Goal: Information Seeking & Learning: Learn about a topic

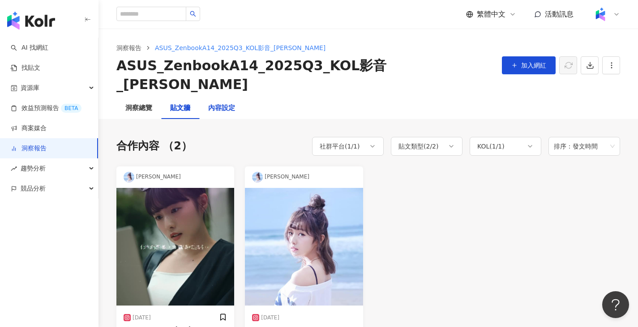
click at [210, 103] on div "內容設定" at bounding box center [221, 108] width 27 height 11
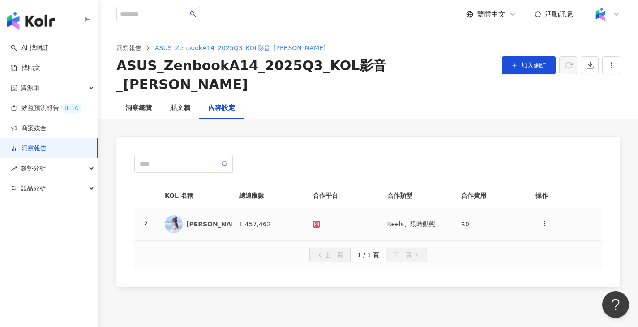
click at [229, 213] on td "[PERSON_NAME]" at bounding box center [195, 224] width 74 height 33
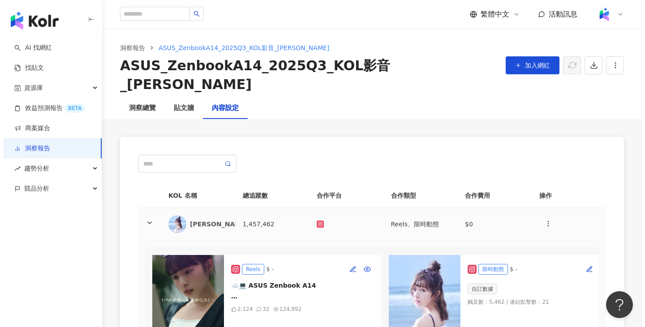
scroll to position [90, 0]
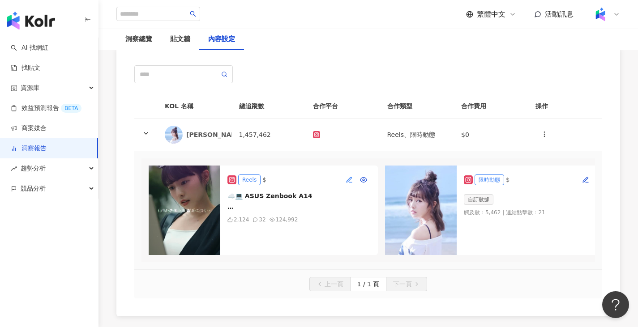
click at [345, 173] on button "button" at bounding box center [349, 180] width 14 height 14
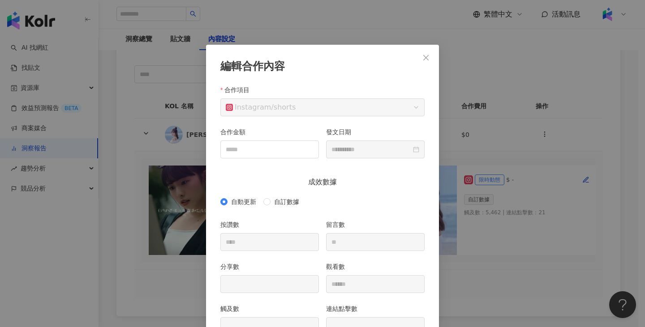
scroll to position [45, 0]
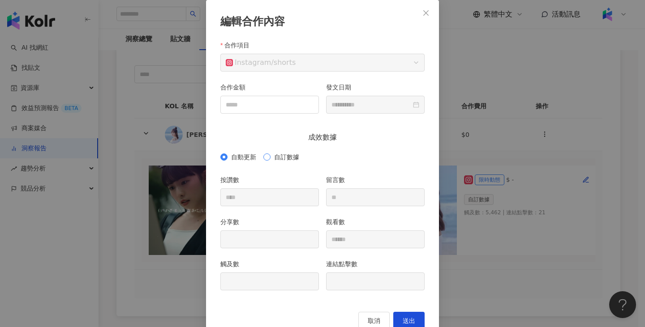
click at [276, 153] on span "自訂數據" at bounding box center [286, 157] width 32 height 10
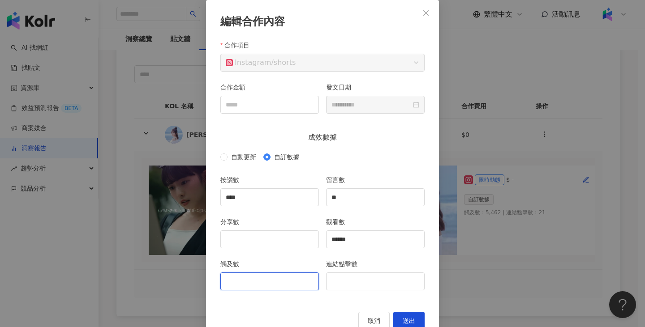
click at [270, 285] on input "觸及數" at bounding box center [270, 281] width 98 height 17
type input "*"
type input "*****"
click at [264, 244] on input "分享數" at bounding box center [270, 239] width 98 height 17
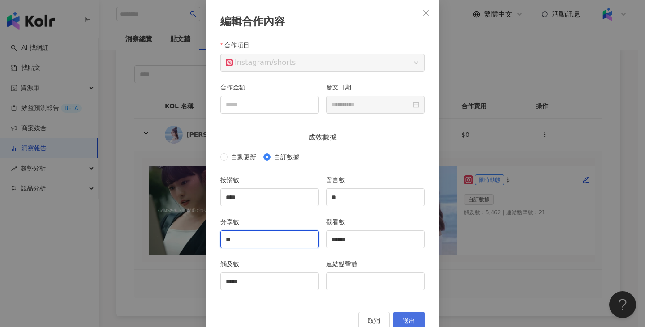
type input "**"
click at [415, 317] on button "送出" at bounding box center [408, 321] width 31 height 18
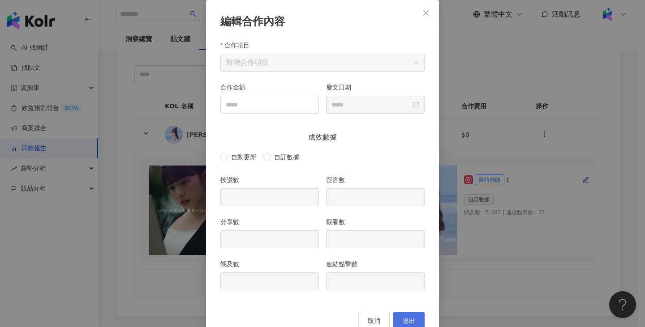
type input "****"
type input "**"
type input "******"
type input "*****"
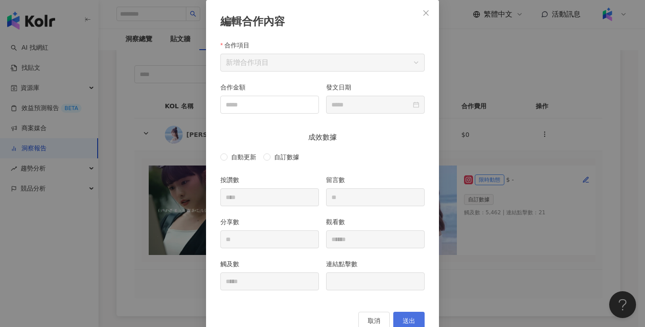
type input "**********"
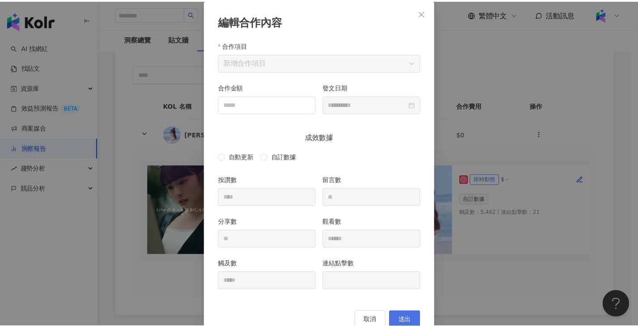
scroll to position [24, 0]
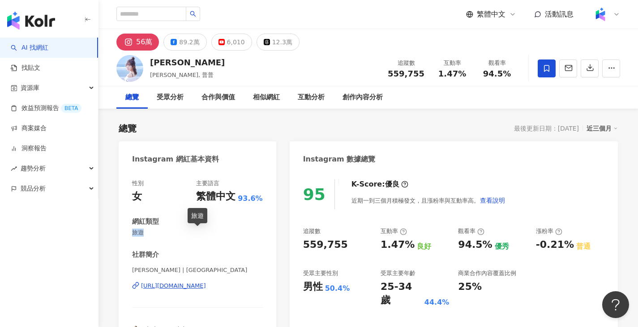
drag, startPoint x: 132, startPoint y: 233, endPoint x: 143, endPoint y: 233, distance: 11.2
click at [143, 233] on span "旅遊" at bounding box center [197, 233] width 131 height 8
copy span "旅遊"
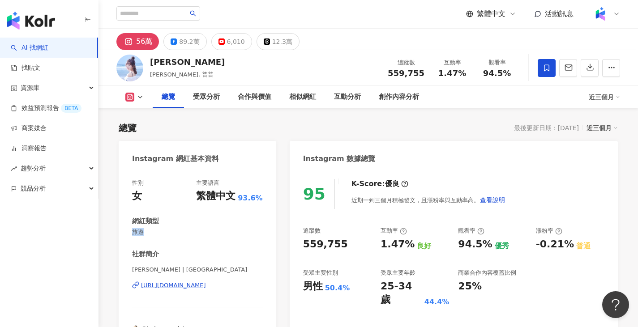
scroll to position [179, 0]
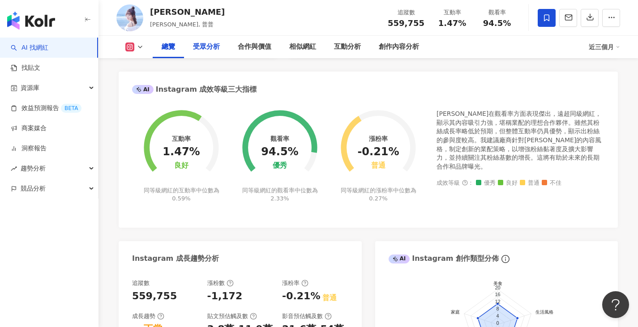
click at [210, 44] on div "受眾分析" at bounding box center [206, 47] width 27 height 11
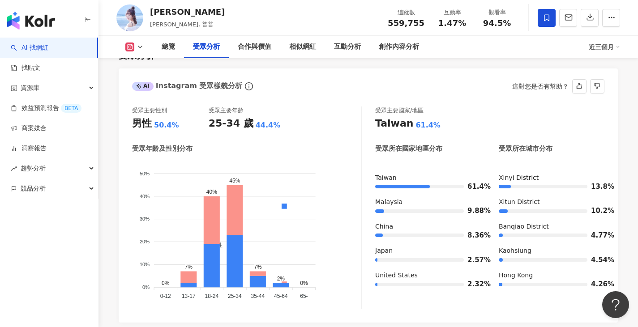
scroll to position [765, 0]
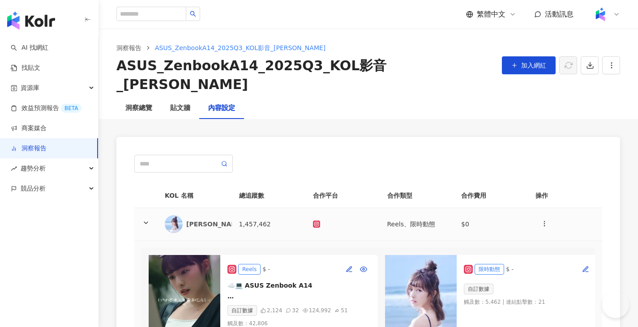
click at [250, 208] on td "1,457,462" at bounding box center [269, 224] width 74 height 33
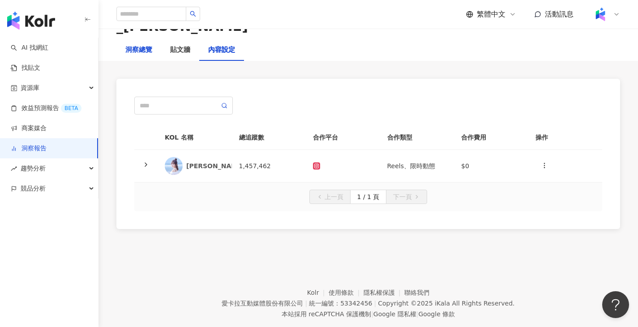
click at [144, 45] on div "洞察總覽" at bounding box center [138, 50] width 27 height 11
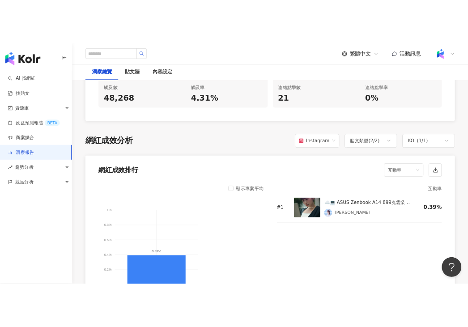
scroll to position [763, 0]
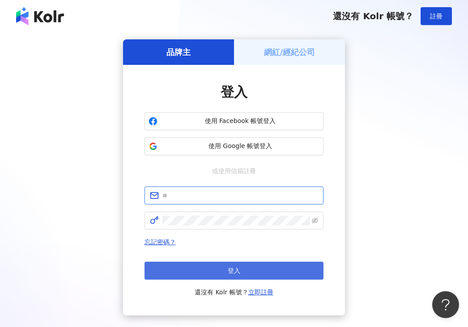
type input "**********"
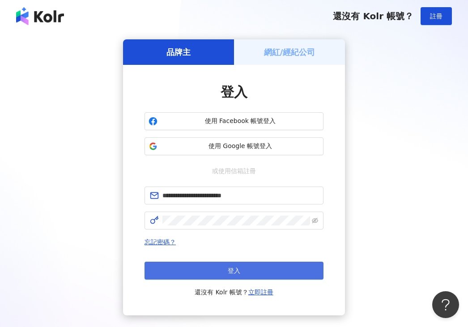
click at [233, 274] on span "登入" at bounding box center [234, 270] width 13 height 7
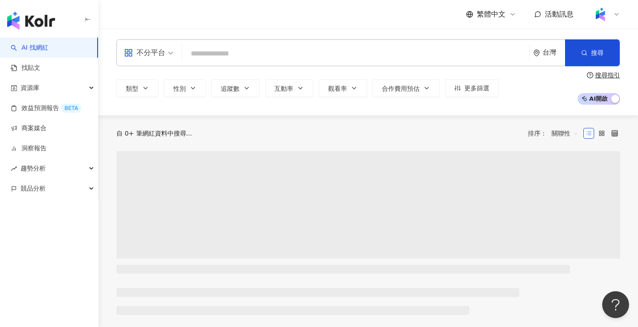
click at [141, 57] on div "不分平台" at bounding box center [144, 53] width 41 height 14
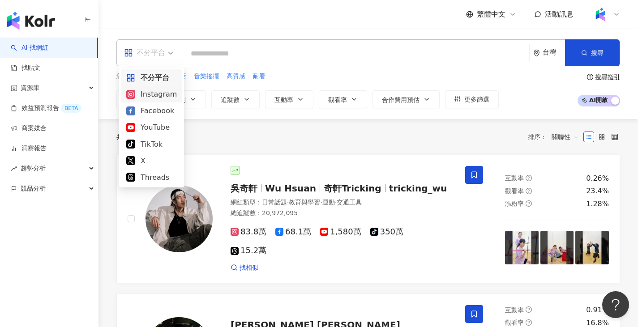
click at [169, 94] on div "Instagram" at bounding box center [151, 94] width 51 height 11
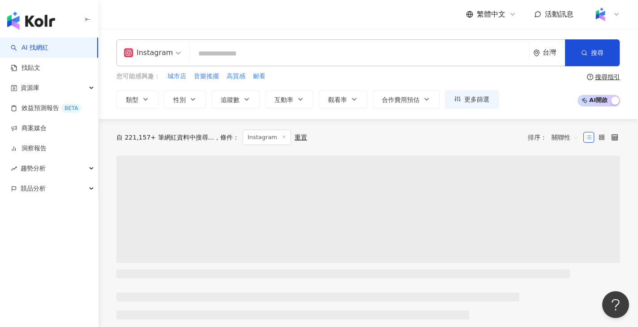
click at [228, 56] on input "search" at bounding box center [359, 53] width 332 height 17
click at [237, 97] on span "追蹤數" at bounding box center [230, 99] width 19 height 7
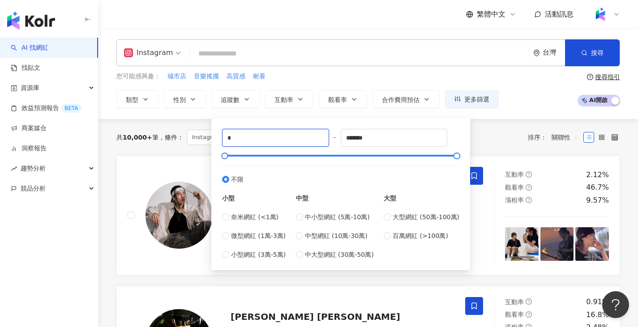
drag, startPoint x: 280, startPoint y: 137, endPoint x: 212, endPoint y: 137, distance: 67.6
click at [212, 137] on div "* - ******* 不限 小型 奈米網紅 (<1萬) 微型網紅 (1萬-3萬) 小型網紅 (3萬-5萬) 中型 中小型網紅 (5萬-10萬) 中型網紅 (…" at bounding box center [340, 194] width 259 height 152
type input "*"
type input "*****"
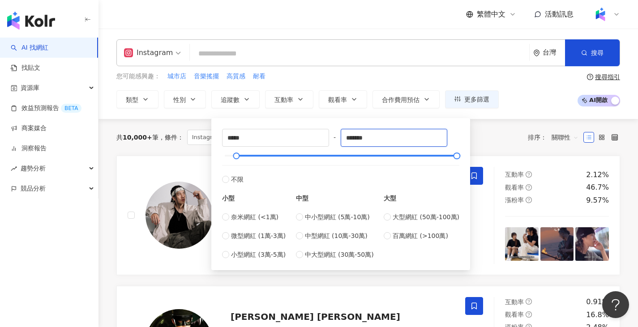
drag, startPoint x: 396, startPoint y: 140, endPoint x: 331, endPoint y: 140, distance: 64.9
click at [331, 140] on div "***** - ******* 不限 小型 奈米網紅 (<1萬) 微型網紅 (1萬-3萬) 小型網紅 (3萬-5萬) 中型 中小型網紅 (5萬-10萬) 中型…" at bounding box center [340, 194] width 237 height 131
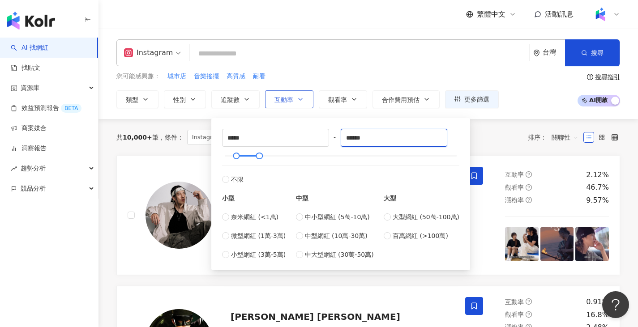
type input "******"
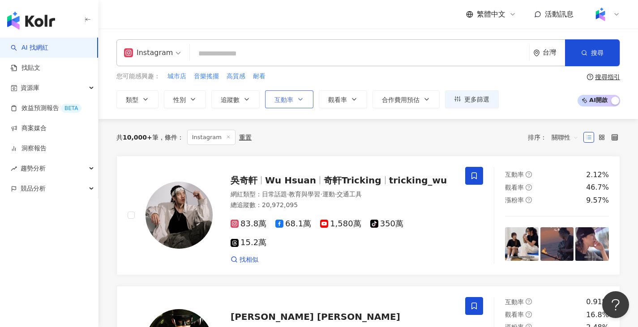
click at [291, 97] on span "互動率" at bounding box center [283, 99] width 19 height 7
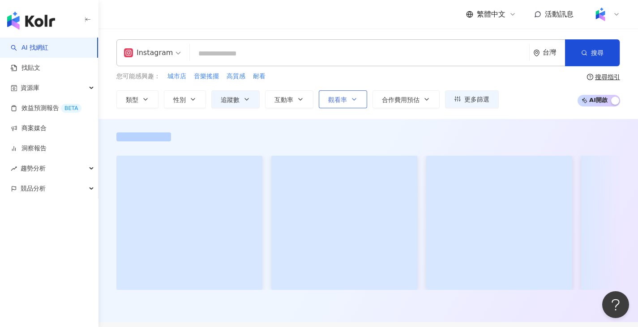
click at [337, 100] on span "觀看率" at bounding box center [337, 99] width 19 height 7
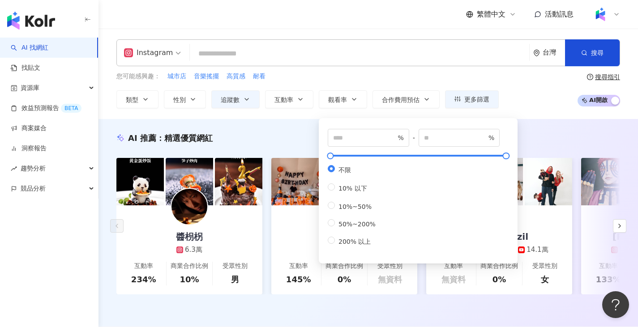
click at [350, 127] on div "% - % 不限 10% 以下 10%~50% 50%~200% 200% 以上" at bounding box center [418, 191] width 188 height 135
click at [353, 135] on input "number" at bounding box center [364, 138] width 63 height 10
type input "***"
click at [553, 145] on div "AI 推薦 ： 精選優質網紅 醬枴柺 6.3萬 互動率 234% 商業合作比例 10% 受眾性別 男 衣衣🌟 6.7萬 互動率 145% 商業合作比例 0% …" at bounding box center [367, 225] width 539 height 184
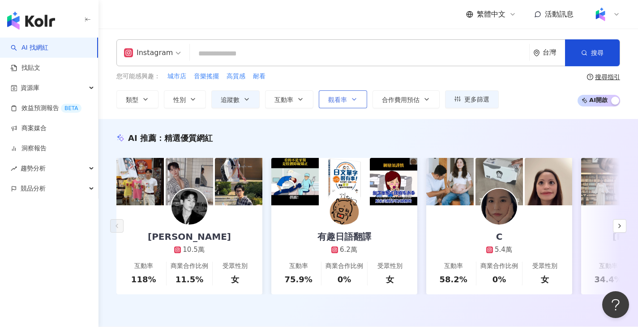
click at [337, 102] on span "觀看率" at bounding box center [337, 99] width 19 height 7
click at [295, 137] on div "AI 推薦 ： 精選優質網紅" at bounding box center [368, 138] width 504 height 11
click at [300, 53] on input "search" at bounding box center [359, 53] width 332 height 17
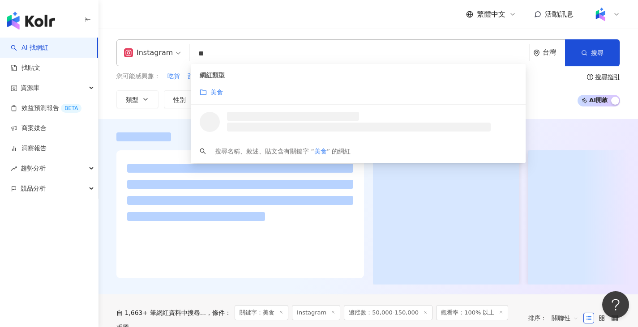
type input "*"
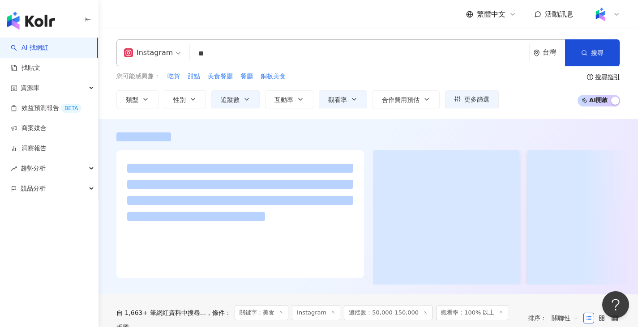
type input "**"
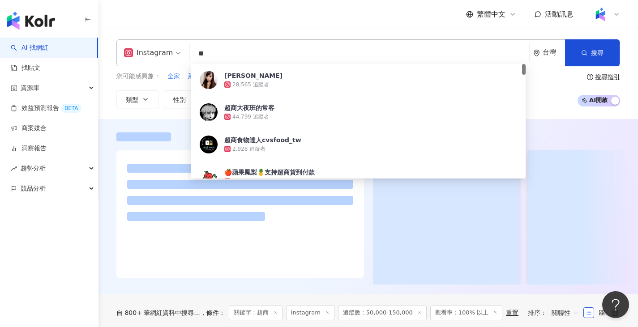
click at [163, 112] on div "Instagram ** 台灣 搜尋 bd449990-300e-4a34-849c-447ed69b34bd Shean尚恩璇 28,565 追蹤者 超商大…" at bounding box center [367, 74] width 539 height 90
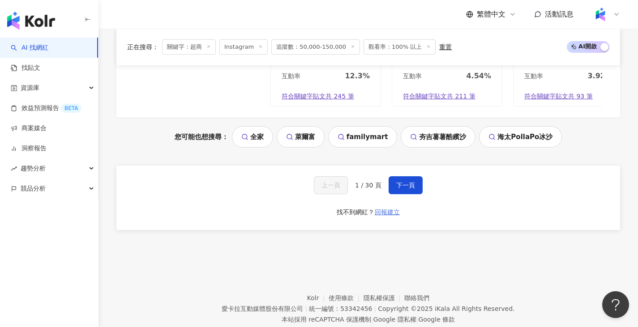
scroll to position [1886, 0]
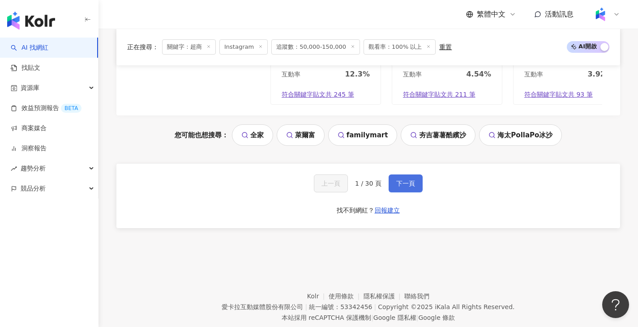
click at [406, 187] on span "下一頁" at bounding box center [405, 183] width 19 height 7
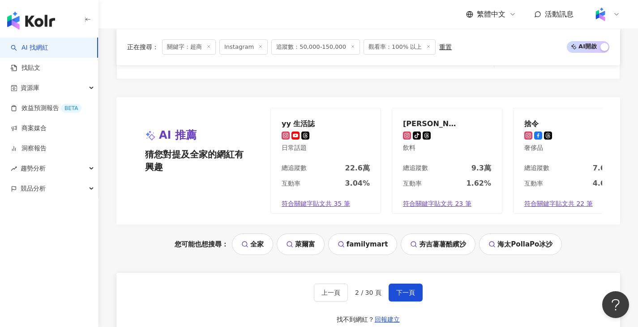
scroll to position [1791, 0]
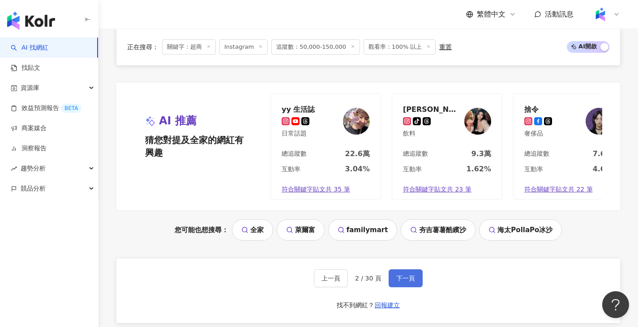
click at [397, 280] on span "下一頁" at bounding box center [405, 278] width 19 height 7
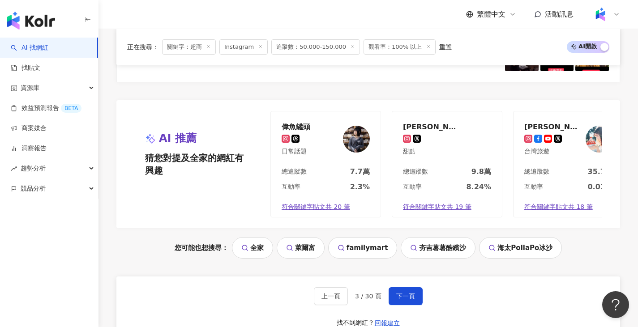
scroll to position [1880, 0]
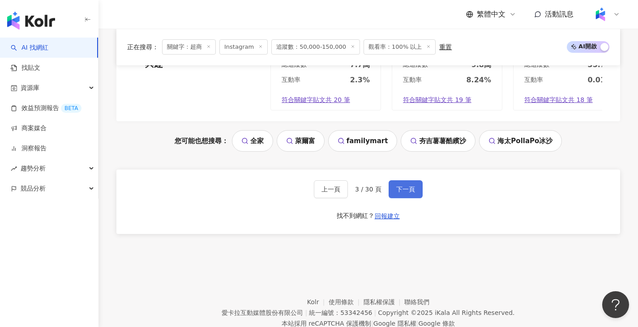
click at [419, 198] on button "下一頁" at bounding box center [406, 189] width 34 height 18
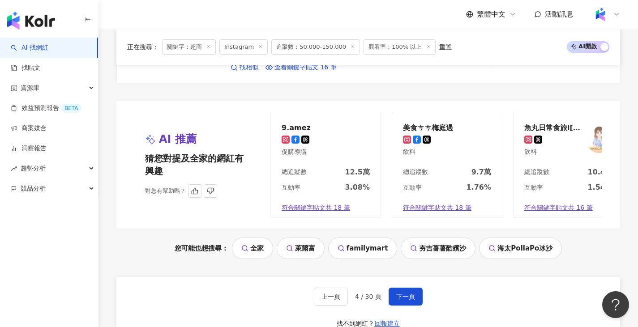
scroll to position [1778, 0]
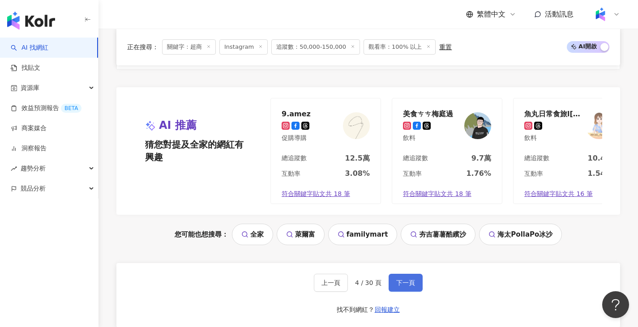
click at [413, 285] on span "下一頁" at bounding box center [405, 282] width 19 height 7
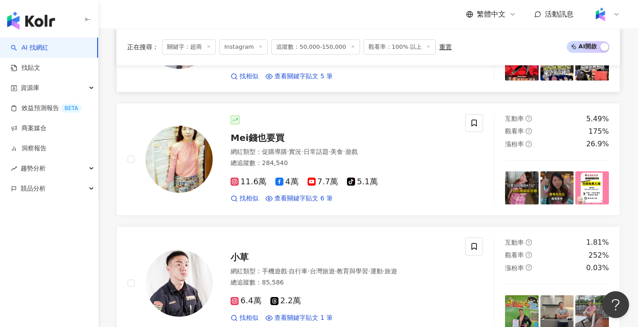
scroll to position [1516, 0]
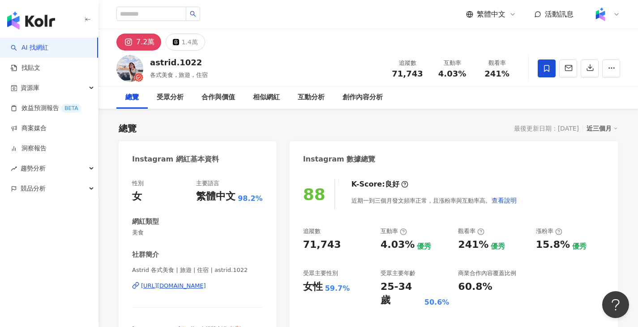
click at [180, 286] on div "[URL][DOMAIN_NAME]" at bounding box center [173, 286] width 65 height 8
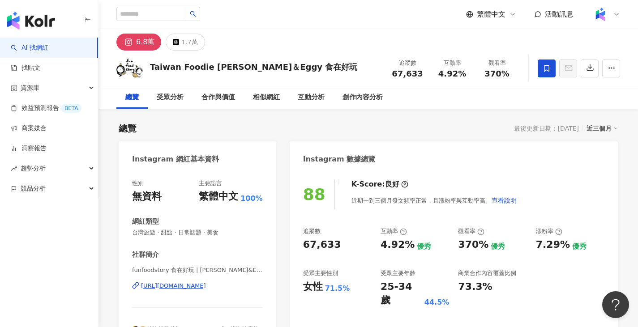
click at [206, 284] on div "[URL][DOMAIN_NAME]" at bounding box center [173, 286] width 65 height 8
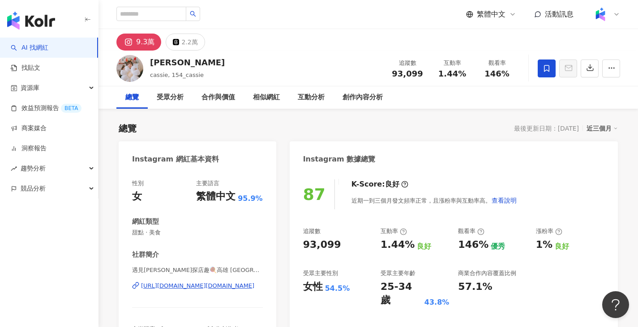
click at [200, 289] on div "[URL][DOMAIN_NAME][DOMAIN_NAME]" at bounding box center [197, 286] width 113 height 8
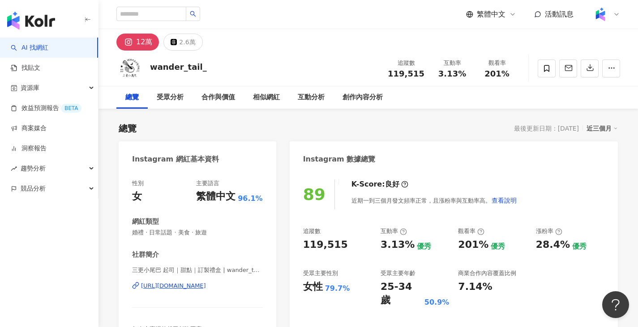
click at [206, 284] on div "https://www.instagram.com/wander_tail_/" at bounding box center [173, 286] width 65 height 8
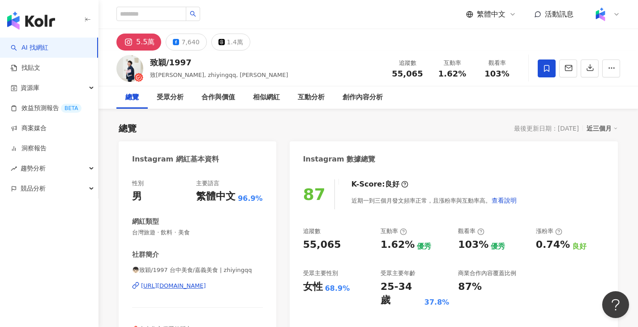
click at [206, 286] on div "[URL][DOMAIN_NAME]" at bounding box center [173, 286] width 65 height 8
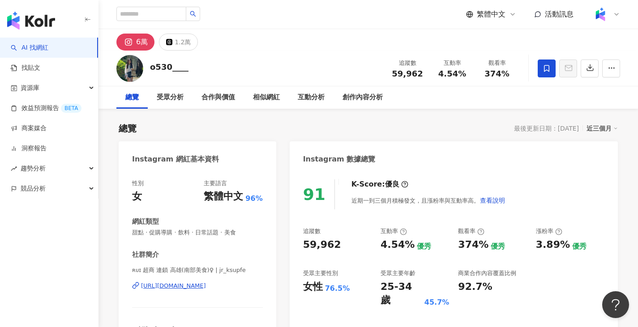
click at [206, 289] on div "https://www.instagram.com/jr_ksupfe/" at bounding box center [173, 286] width 65 height 8
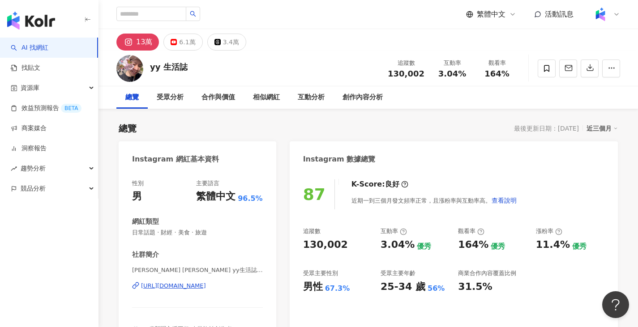
click at [192, 286] on div "https://www.instagram.com/yyvesl/" at bounding box center [173, 286] width 65 height 8
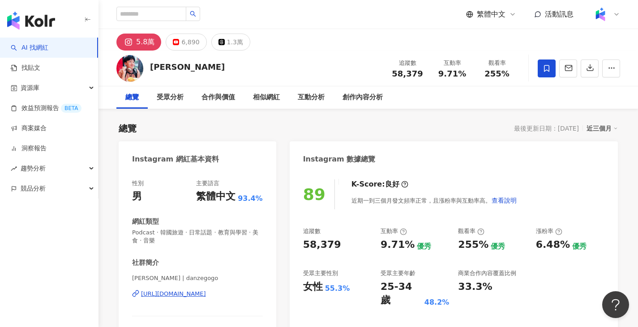
click at [206, 294] on div "https://www.instagram.com/danzegogo/" at bounding box center [173, 294] width 65 height 8
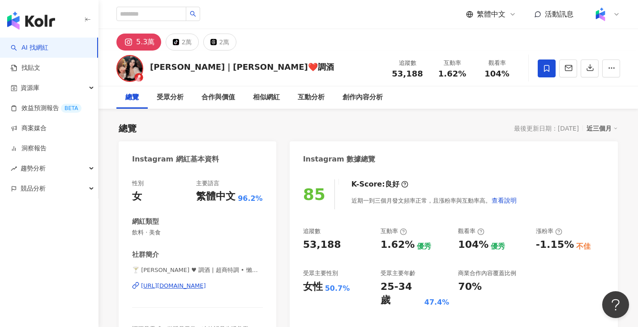
click at [206, 287] on div "[URL][DOMAIN_NAME]" at bounding box center [173, 286] width 65 height 8
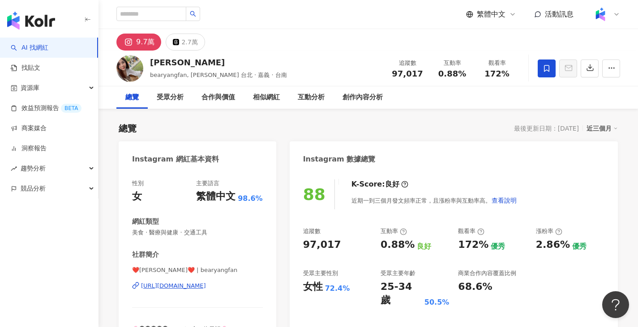
click at [200, 288] on div "https://www.instagram.com/bearyangfan/" at bounding box center [173, 286] width 65 height 8
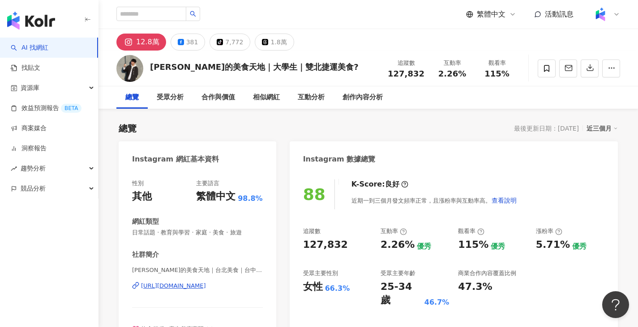
click at [208, 282] on div "[PERSON_NAME]的美食天地｜[GEOGRAPHIC_DATA]｜台中美食｜國外旅遊 | ray_eat_food [URL][DOMAIN_NAME]" at bounding box center [197, 292] width 131 height 52
click at [206, 287] on div "https://www.instagram.com/ray_eat_food/" at bounding box center [173, 286] width 65 height 8
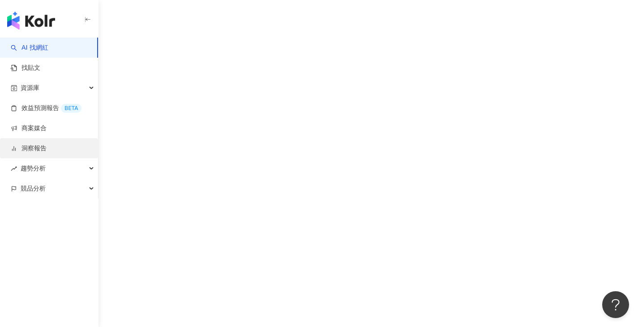
click at [47, 151] on link "洞察報告" at bounding box center [29, 148] width 36 height 9
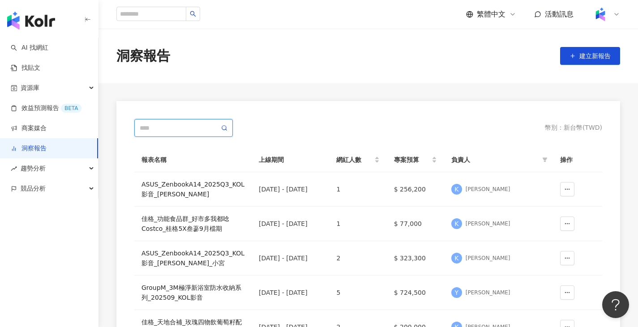
click at [186, 127] on input "text" at bounding box center [180, 128] width 80 height 10
paste input "**********"
click at [223, 127] on icon at bounding box center [224, 128] width 6 height 6
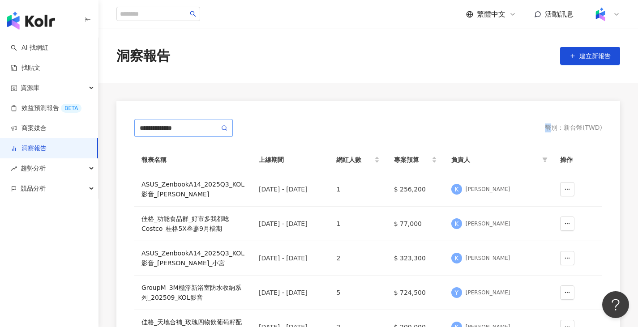
click at [223, 127] on icon at bounding box center [224, 128] width 6 height 6
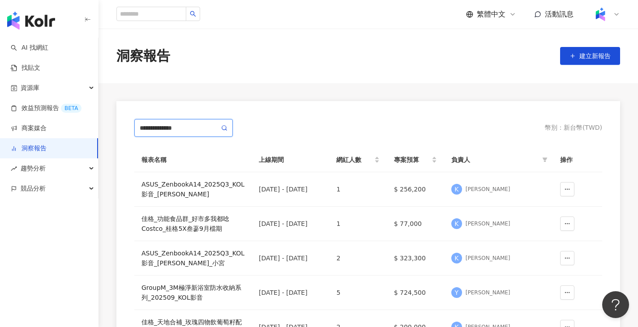
drag, startPoint x: 154, startPoint y: 128, endPoint x: 242, endPoint y: 128, distance: 88.2
click at [242, 128] on div "**********" at bounding box center [368, 128] width 468 height 18
type input "**"
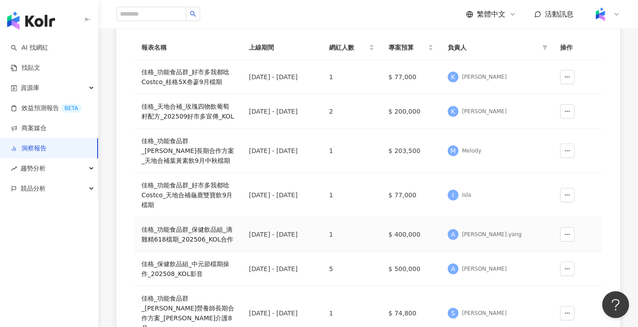
scroll to position [134, 0]
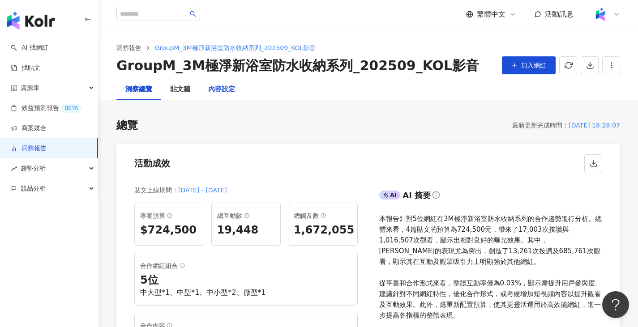
click at [218, 94] on div "內容設定" at bounding box center [221, 89] width 27 height 11
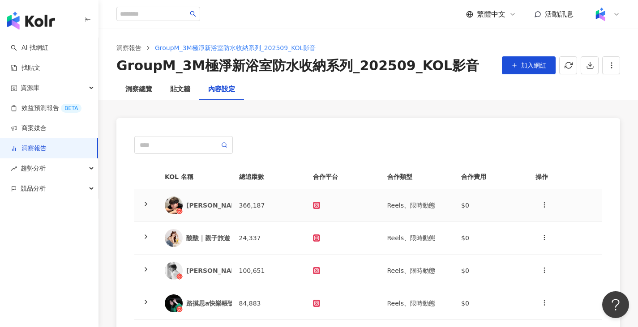
click at [262, 198] on td "366,187" at bounding box center [269, 205] width 74 height 33
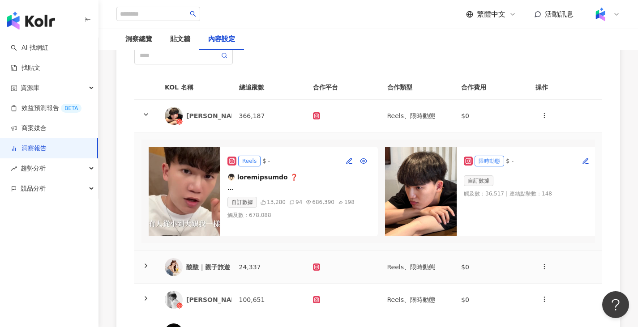
click at [336, 265] on td at bounding box center [343, 267] width 74 height 33
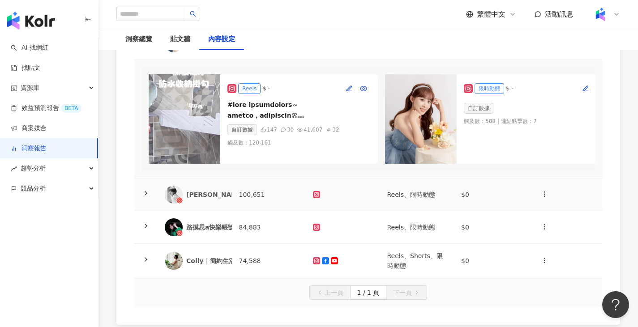
click at [345, 211] on td at bounding box center [343, 195] width 74 height 33
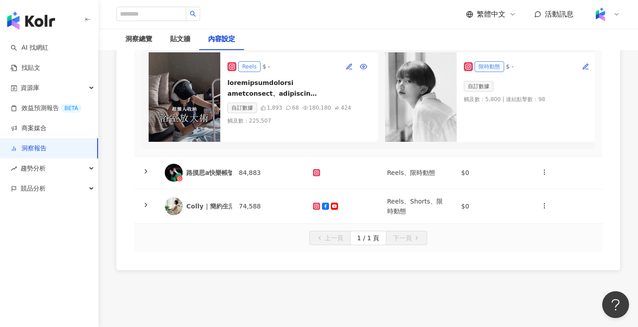
scroll to position [492, 0]
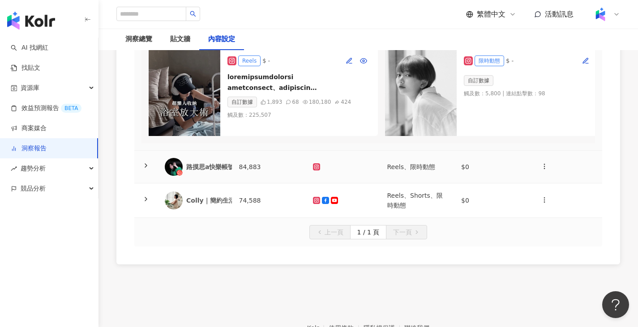
click at [334, 184] on td at bounding box center [343, 167] width 74 height 33
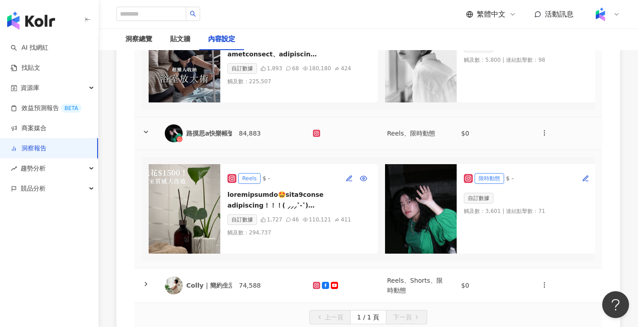
scroll to position [582, 0]
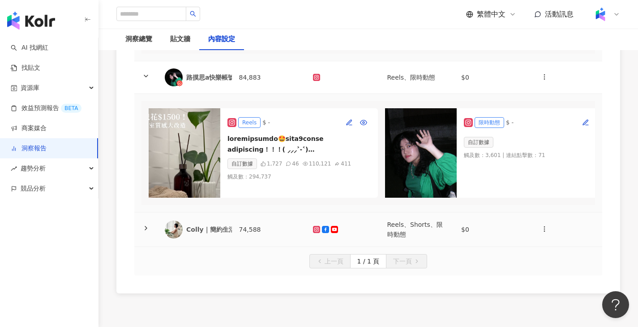
click at [327, 247] on td at bounding box center [343, 230] width 74 height 34
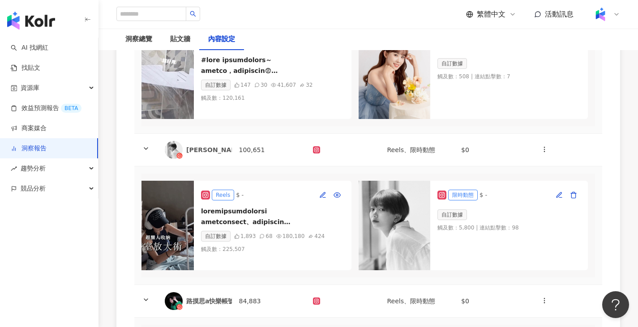
scroll to position [0, 0]
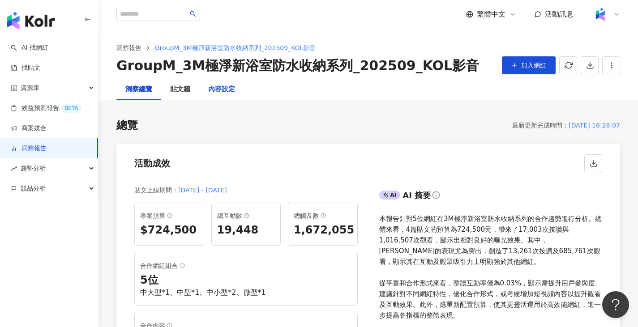
click at [219, 92] on div "內容設定" at bounding box center [221, 89] width 27 height 11
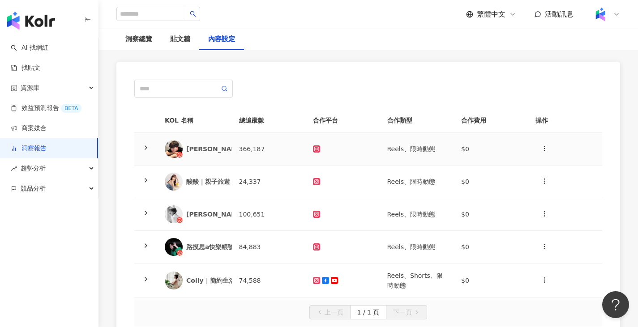
click at [359, 139] on td at bounding box center [343, 149] width 74 height 33
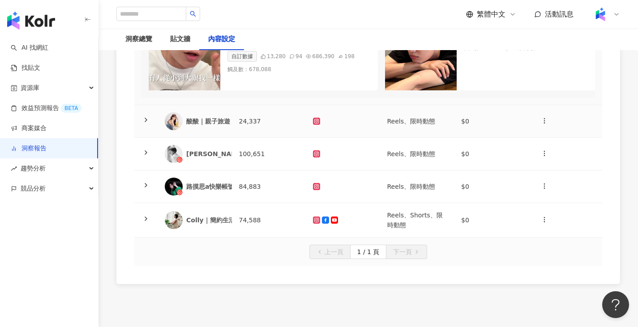
click at [352, 125] on div at bounding box center [343, 121] width 60 height 7
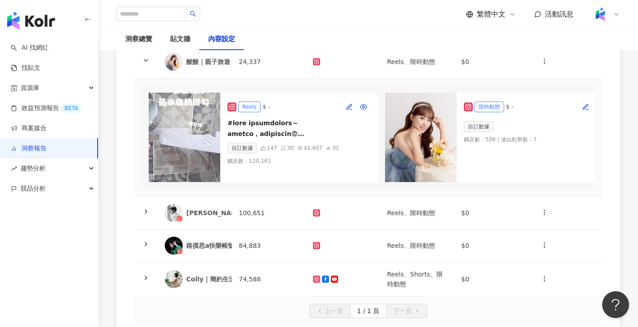
scroll to position [415, 0]
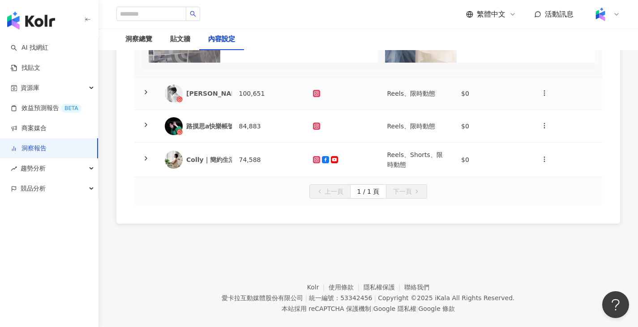
click at [367, 110] on td at bounding box center [343, 93] width 74 height 33
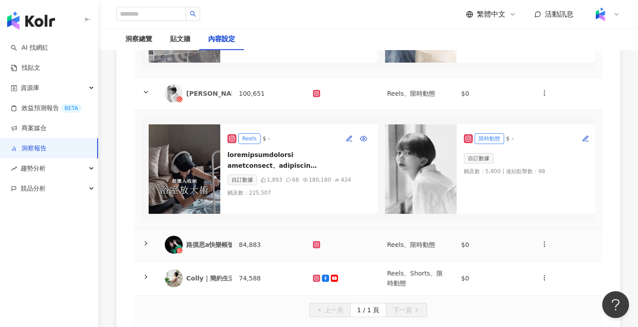
click at [376, 258] on td at bounding box center [343, 245] width 74 height 33
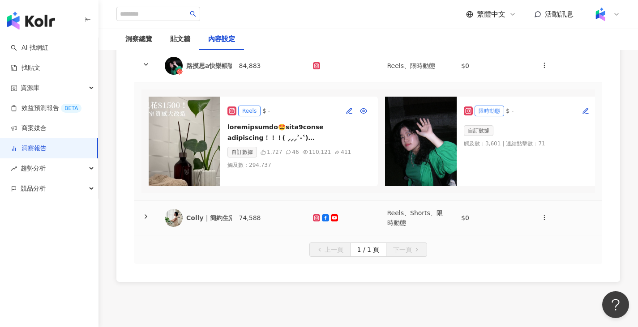
click at [377, 235] on td at bounding box center [343, 218] width 74 height 34
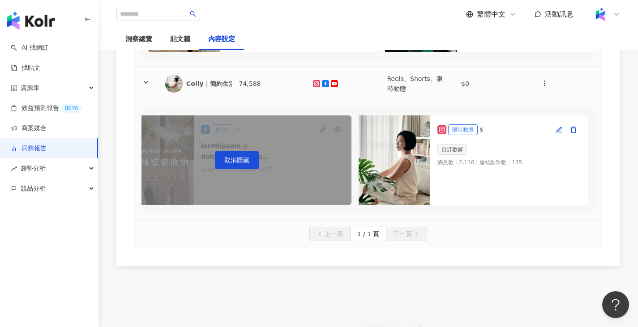
scroll to position [459, 0]
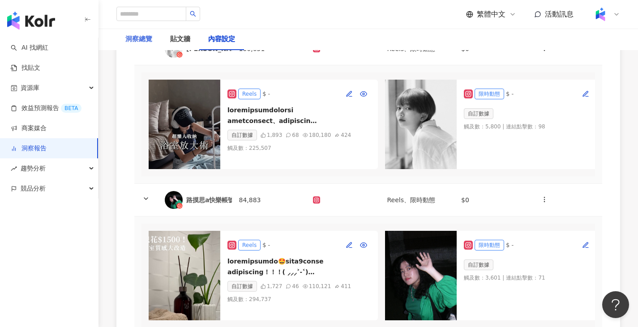
click at [155, 37] on div "洞察總覽" at bounding box center [138, 39] width 45 height 21
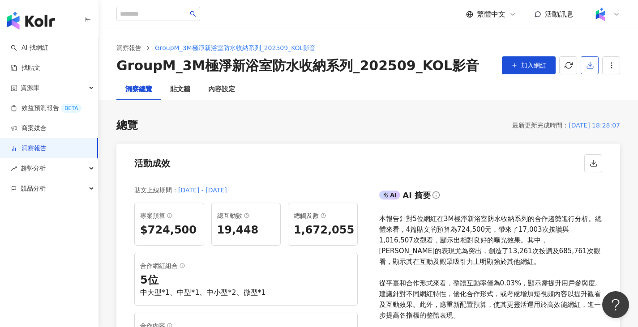
click at [589, 65] on polyline "button" at bounding box center [590, 65] width 4 height 2
click at [607, 105] on span "匯出 Excel" at bounding box center [603, 105] width 31 height 10
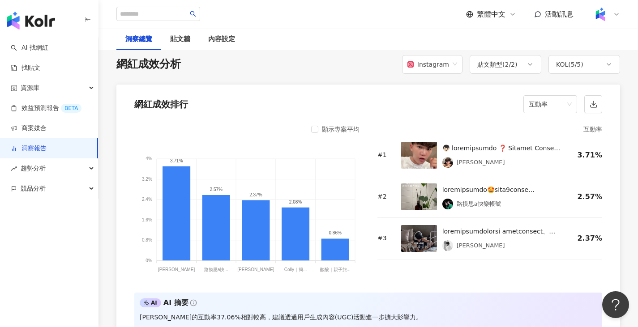
scroll to position [672, 0]
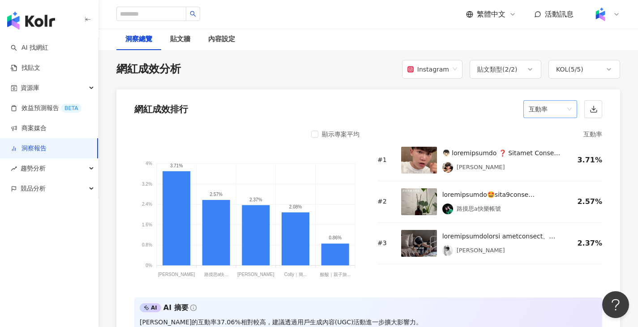
click at [548, 107] on span "互動率" at bounding box center [550, 109] width 43 height 17
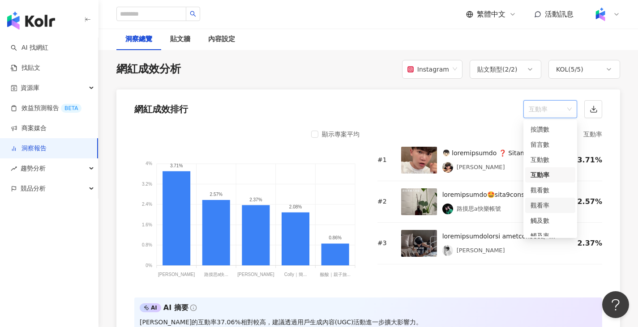
click at [549, 204] on div "觀看率" at bounding box center [550, 206] width 39 height 10
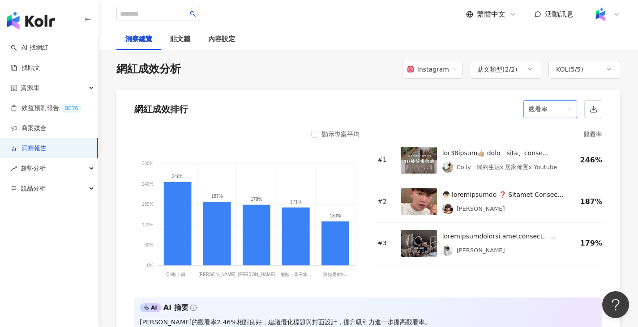
click at [538, 106] on span "觀看率" at bounding box center [550, 109] width 43 height 17
click at [561, 122] on div "網紅成效排行 觀看率 觀看率" at bounding box center [368, 107] width 504 height 34
drag, startPoint x: 560, startPoint y: 116, endPoint x: 559, endPoint y: 107, distance: 8.5
click at [559, 114] on span "觀看率" at bounding box center [550, 109] width 43 height 17
click at [559, 107] on span "觀看率" at bounding box center [550, 109] width 43 height 17
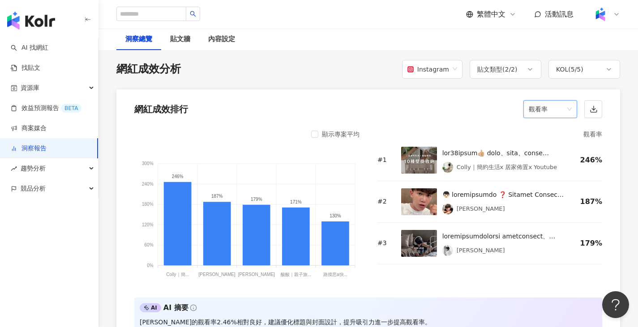
click at [559, 107] on span "觀看率" at bounding box center [550, 109] width 43 height 17
click at [557, 222] on div "觸及數" at bounding box center [550, 221] width 39 height 10
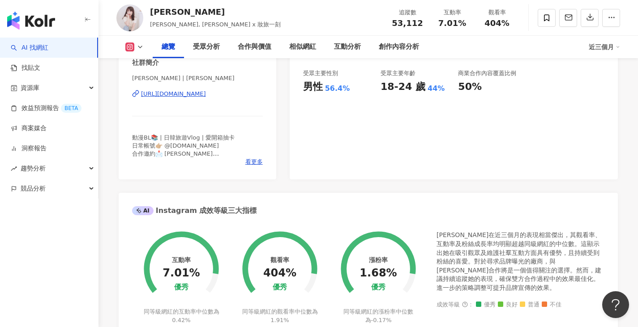
scroll to position [179, 0]
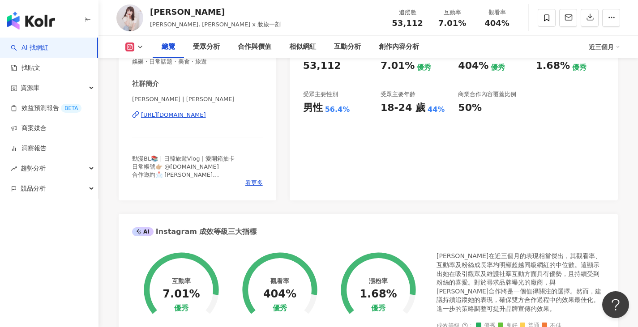
click at [206, 114] on div "[URL][DOMAIN_NAME]" at bounding box center [173, 115] width 65 height 8
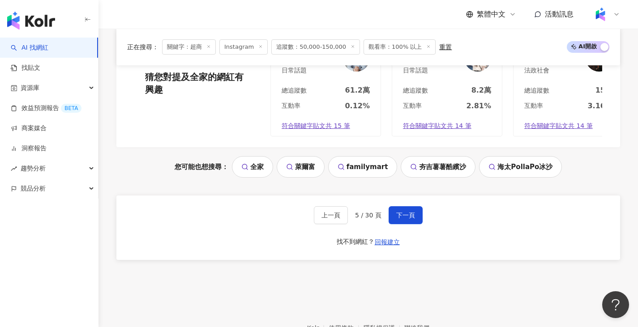
scroll to position [1874, 0]
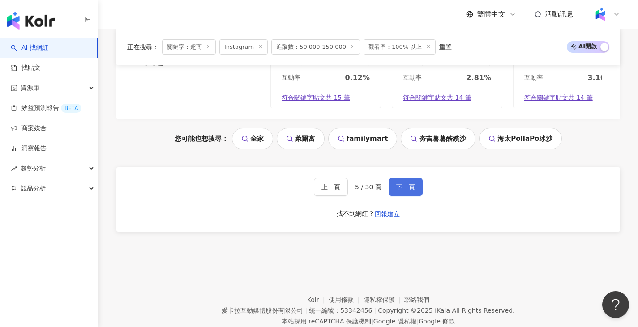
click at [410, 196] on button "下一頁" at bounding box center [406, 187] width 34 height 18
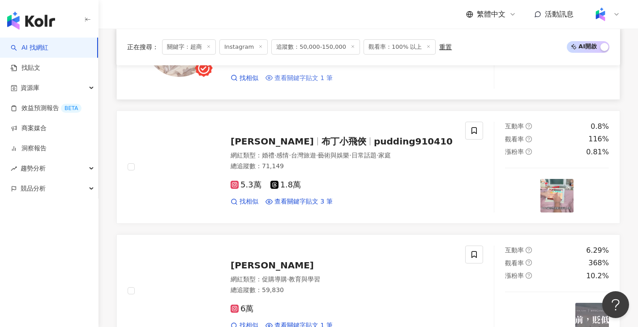
scroll to position [762, 0]
